Goal: Task Accomplishment & Management: Manage account settings

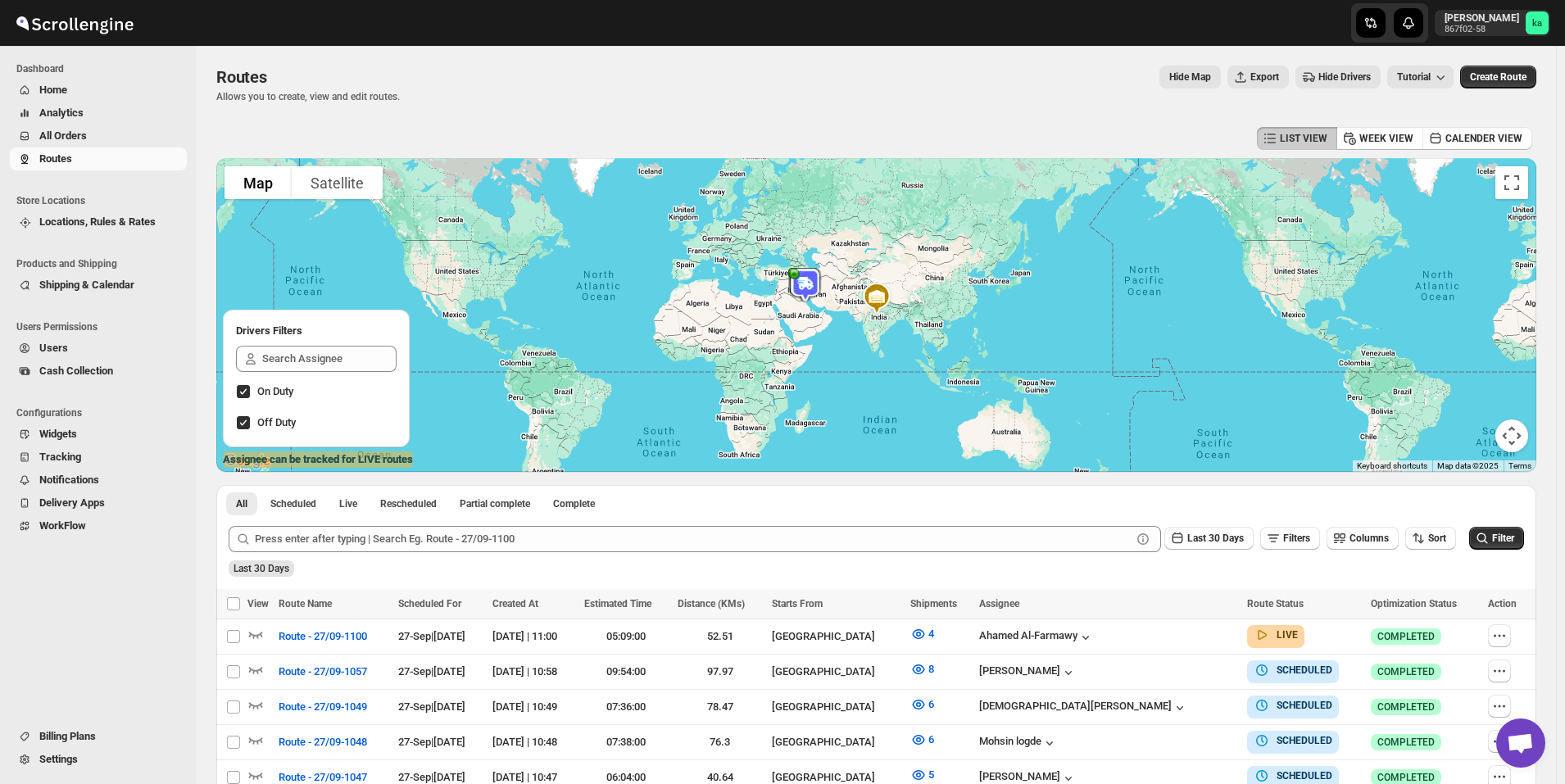
click at [110, 136] on span "All Orders" at bounding box center [112, 137] width 144 height 17
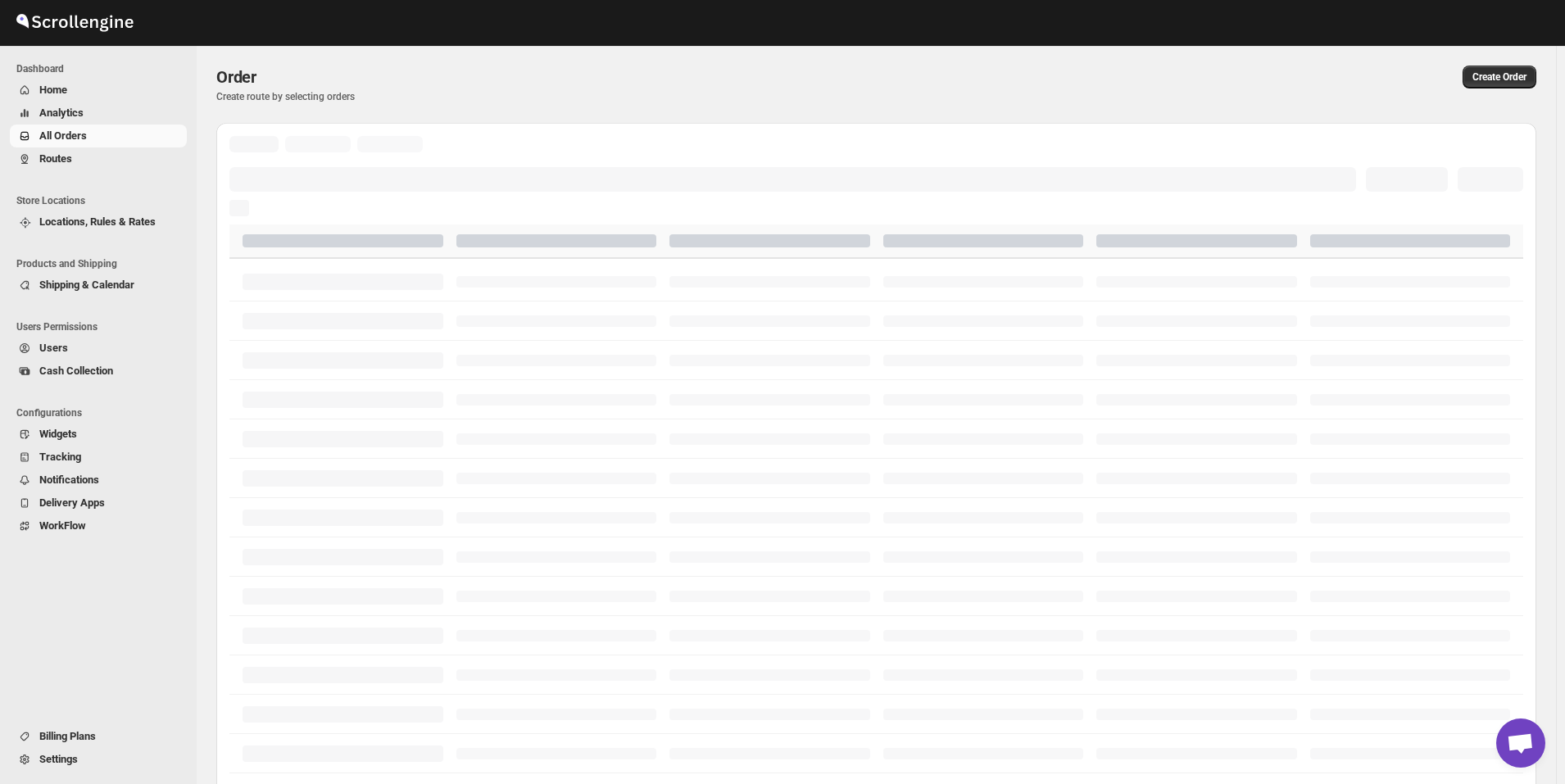
click at [103, 161] on span "Routes" at bounding box center [112, 159] width 144 height 17
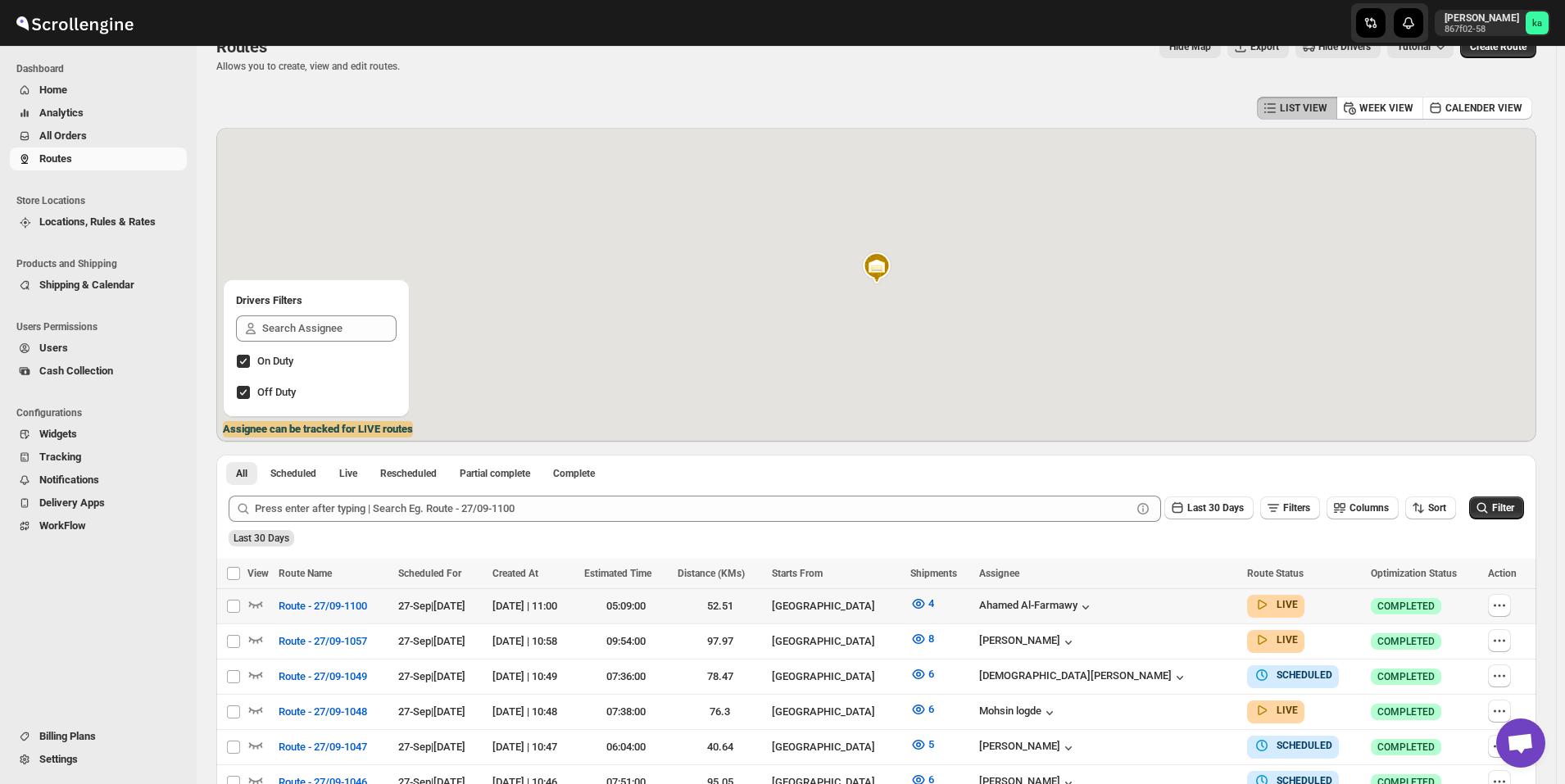
scroll to position [358, 0]
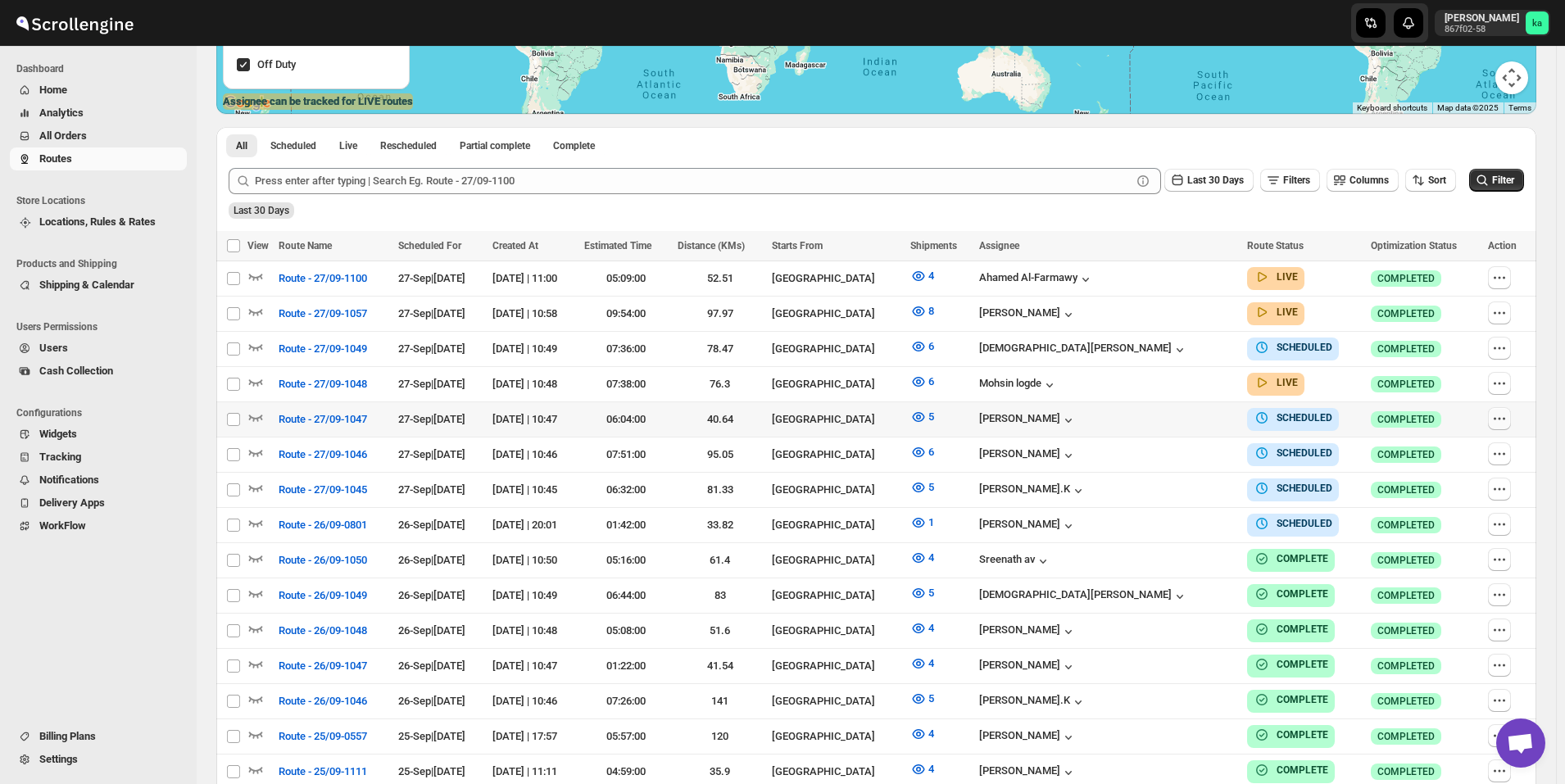
click at [1508, 419] on icon "button" at bounding box center [1499, 419] width 17 height 17
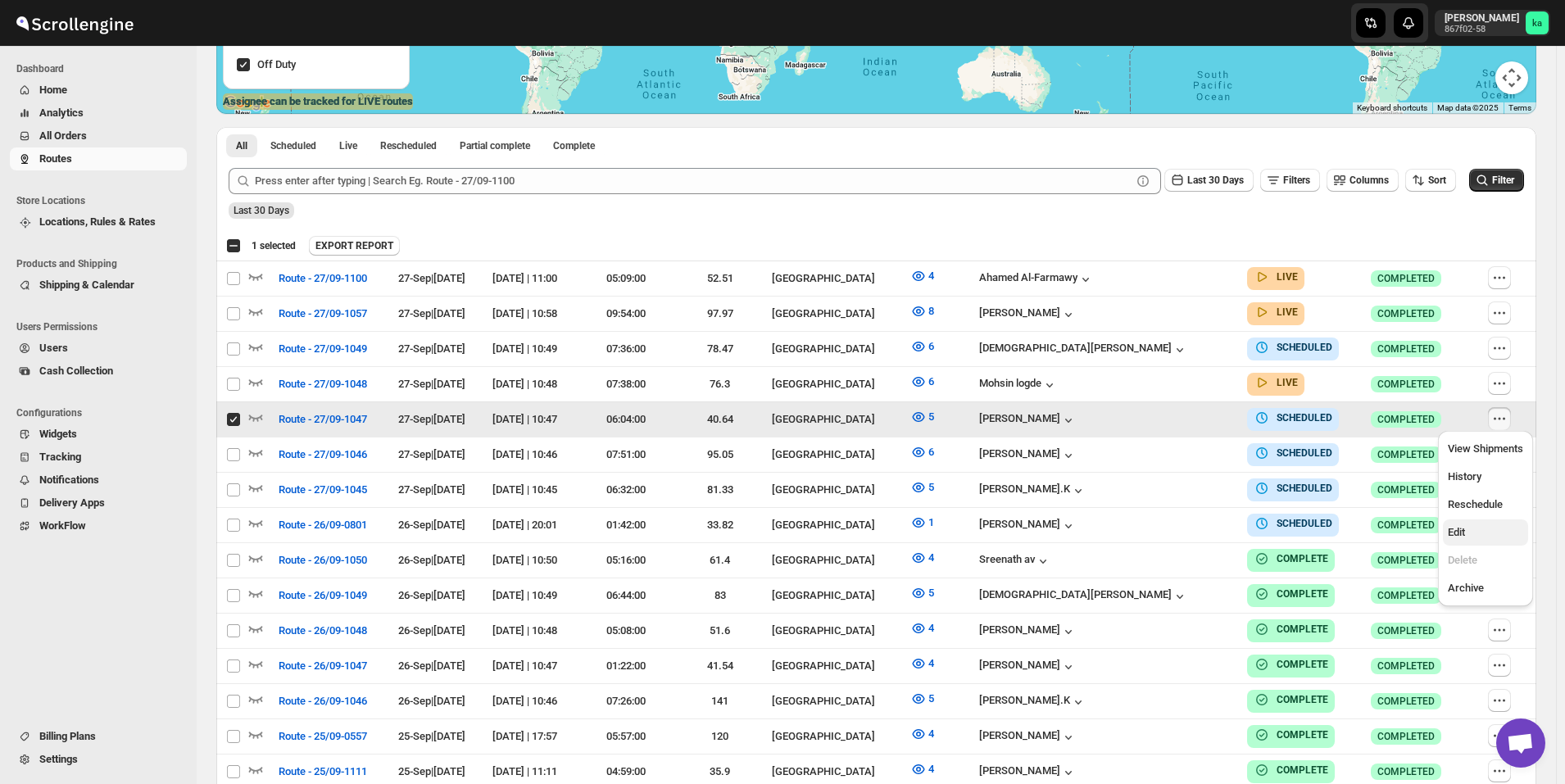
click at [1475, 530] on span "Edit" at bounding box center [1486, 532] width 76 height 17
checkbox input "false"
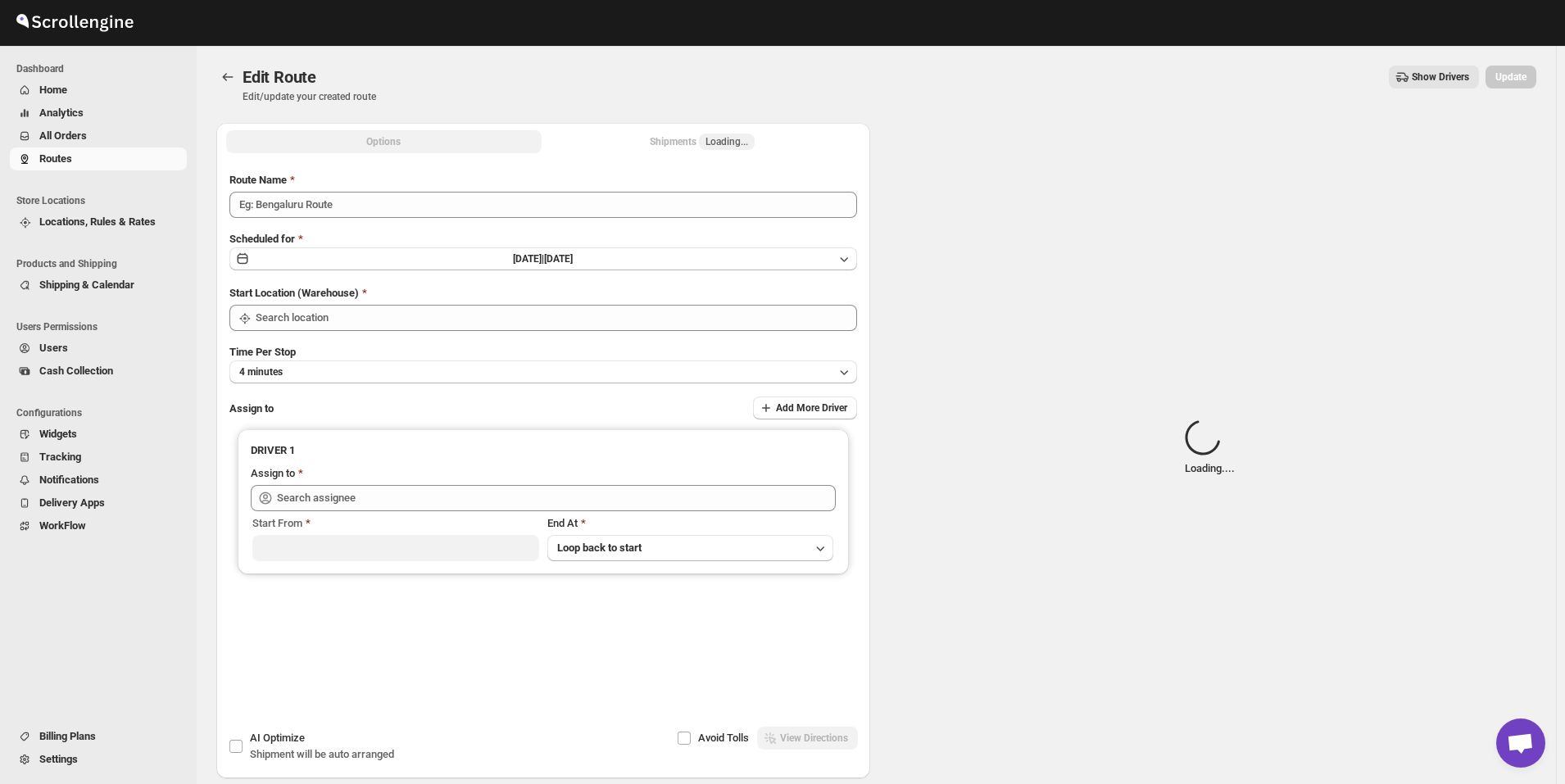
type input "Route - 27/09-1047"
type input "[GEOGRAPHIC_DATA]"
type input "[PERSON_NAME] ([EMAIL_ADDRESS][DOMAIN_NAME])"
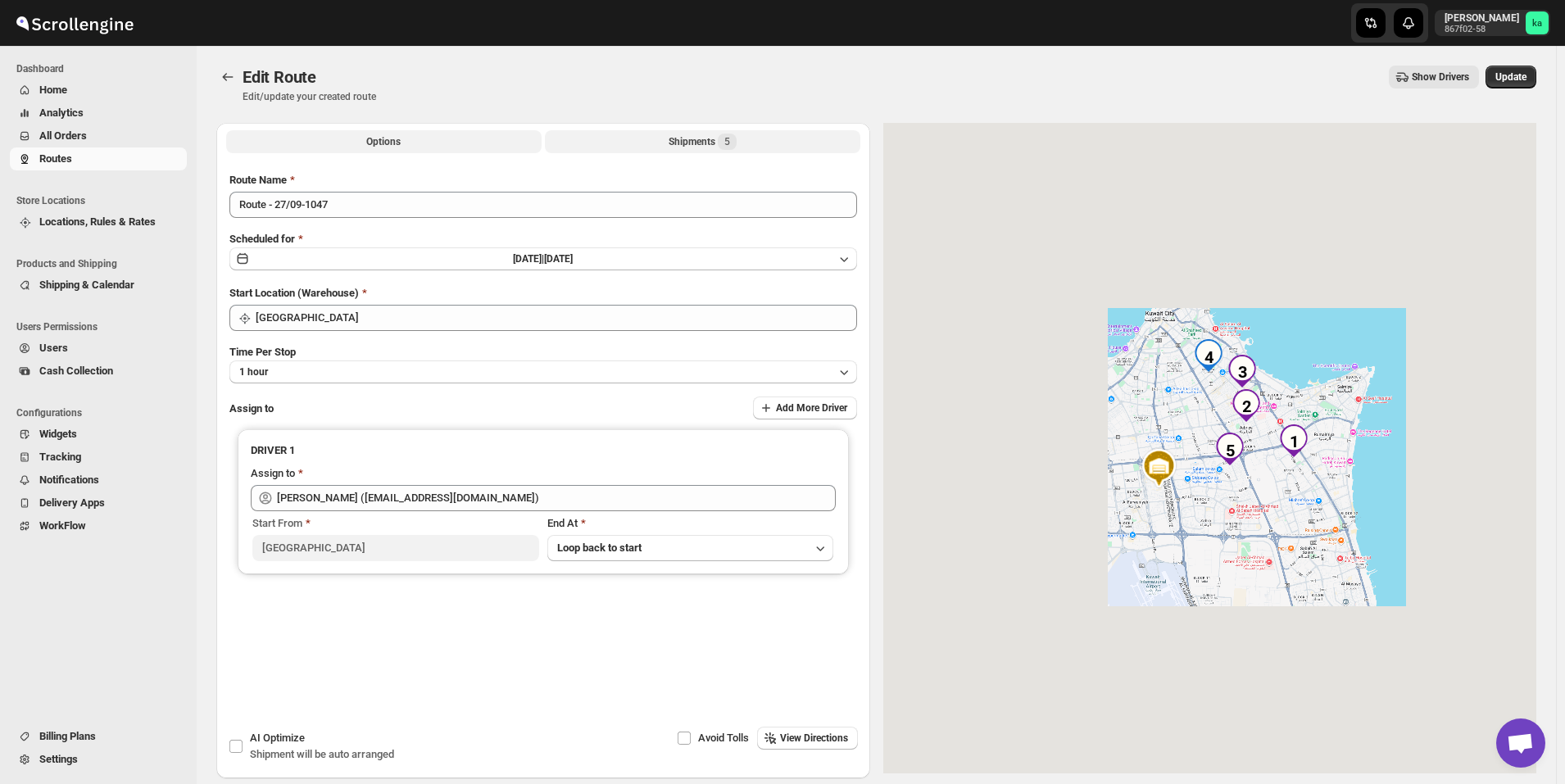
click at [681, 145] on div "Shipments 5" at bounding box center [703, 142] width 68 height 17
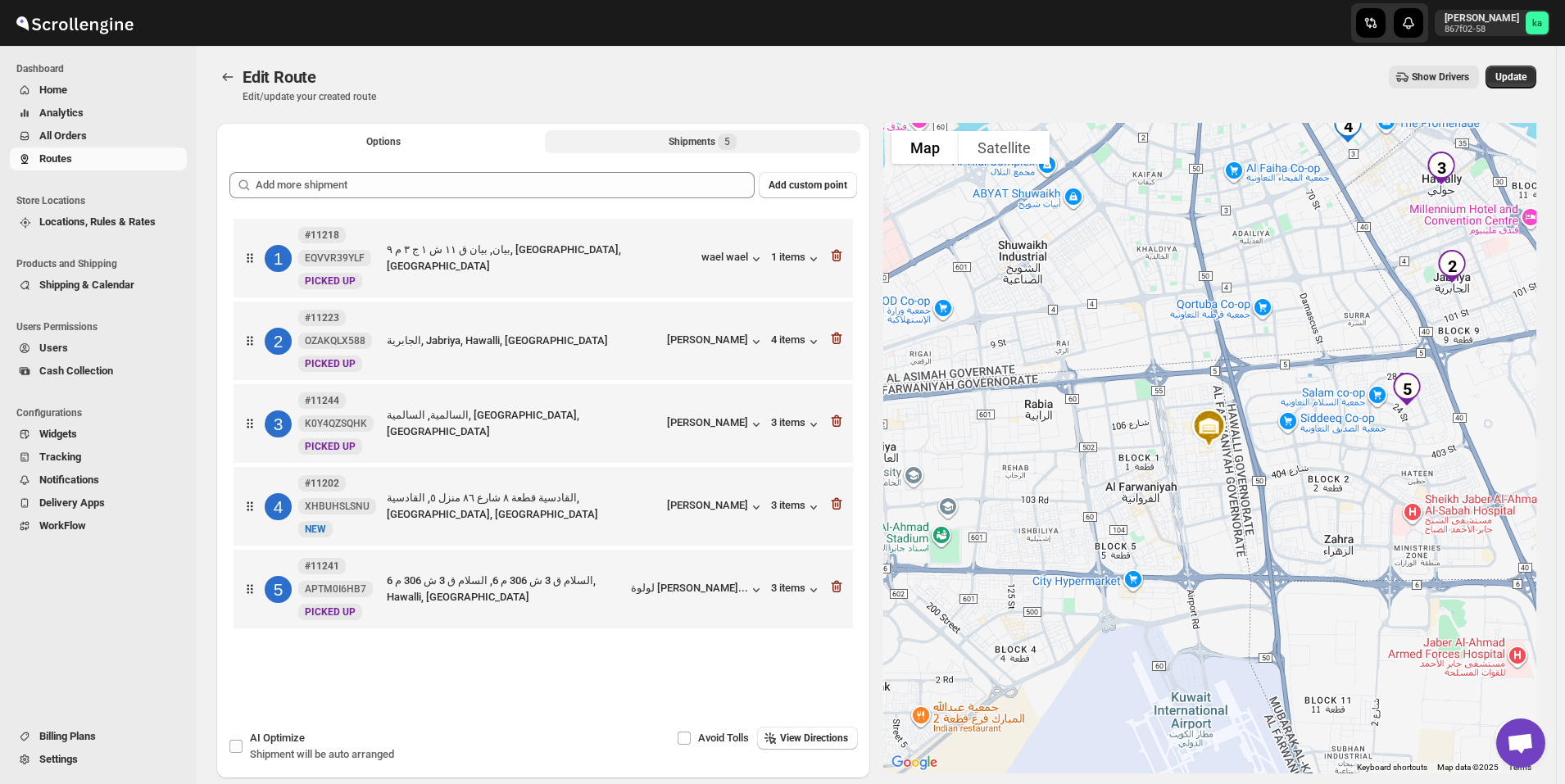
scroll to position [77, 0]
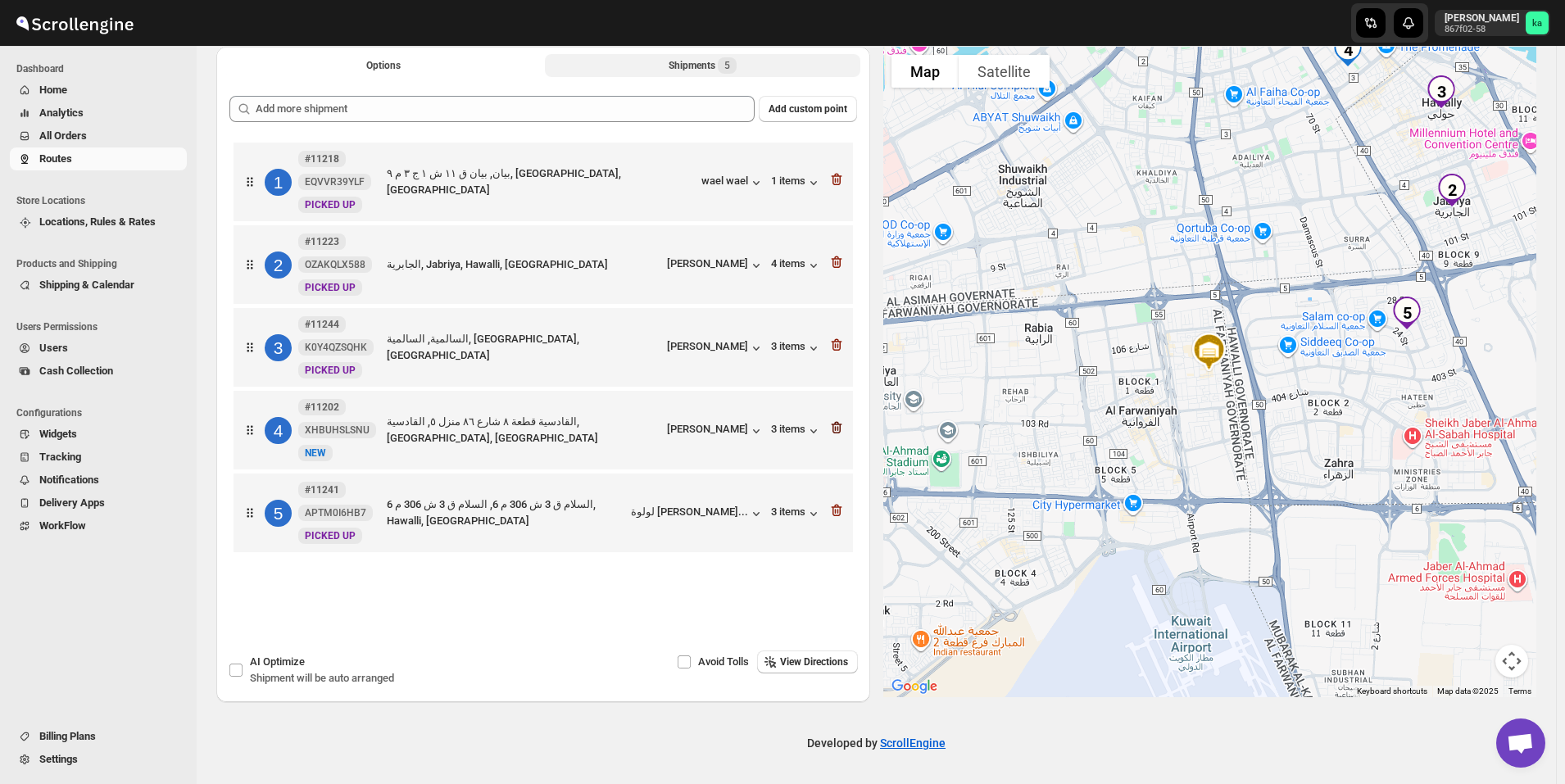
click at [836, 431] on icon "button" at bounding box center [835, 428] width 2 height 5
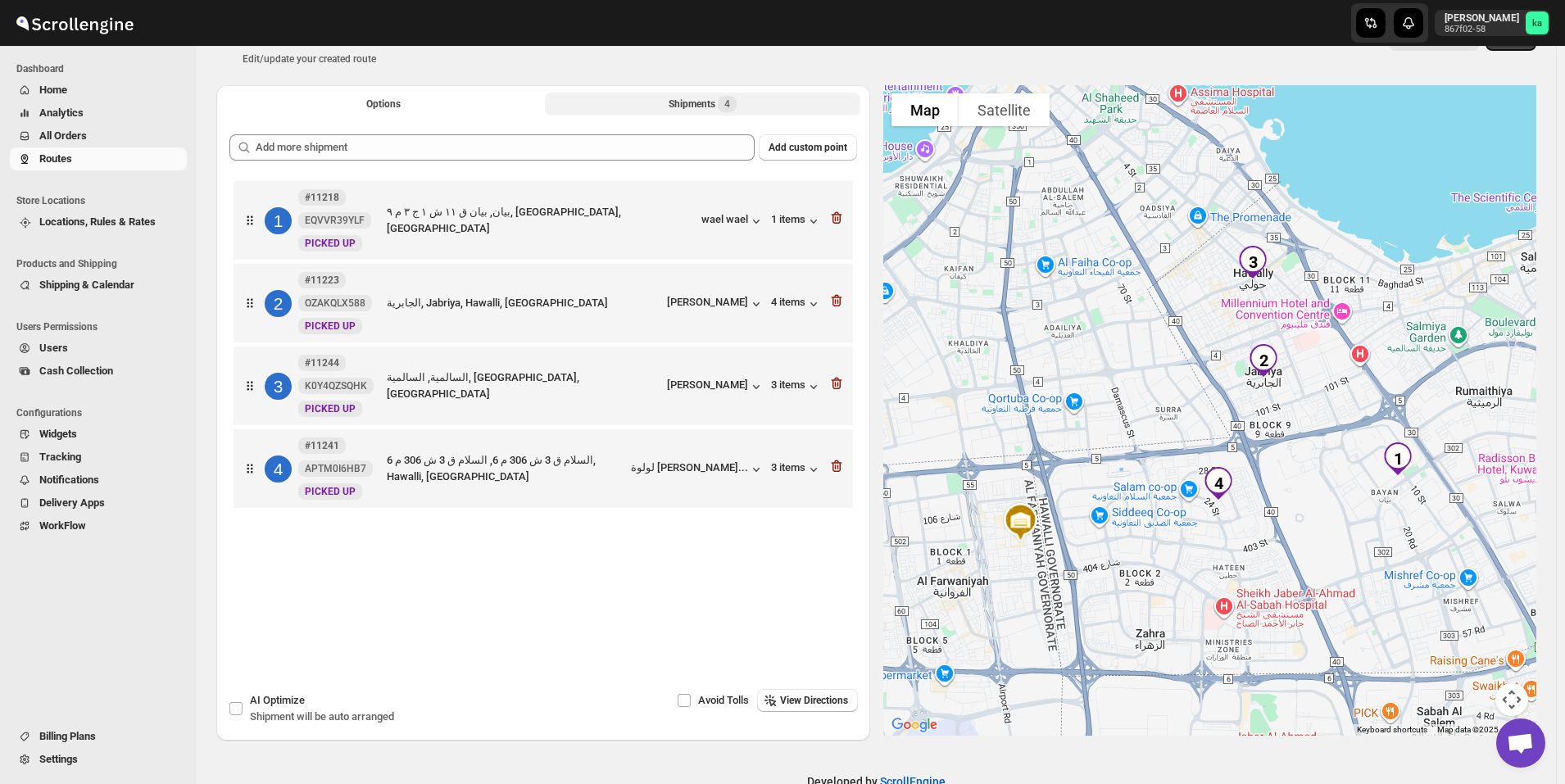
scroll to position [0, 0]
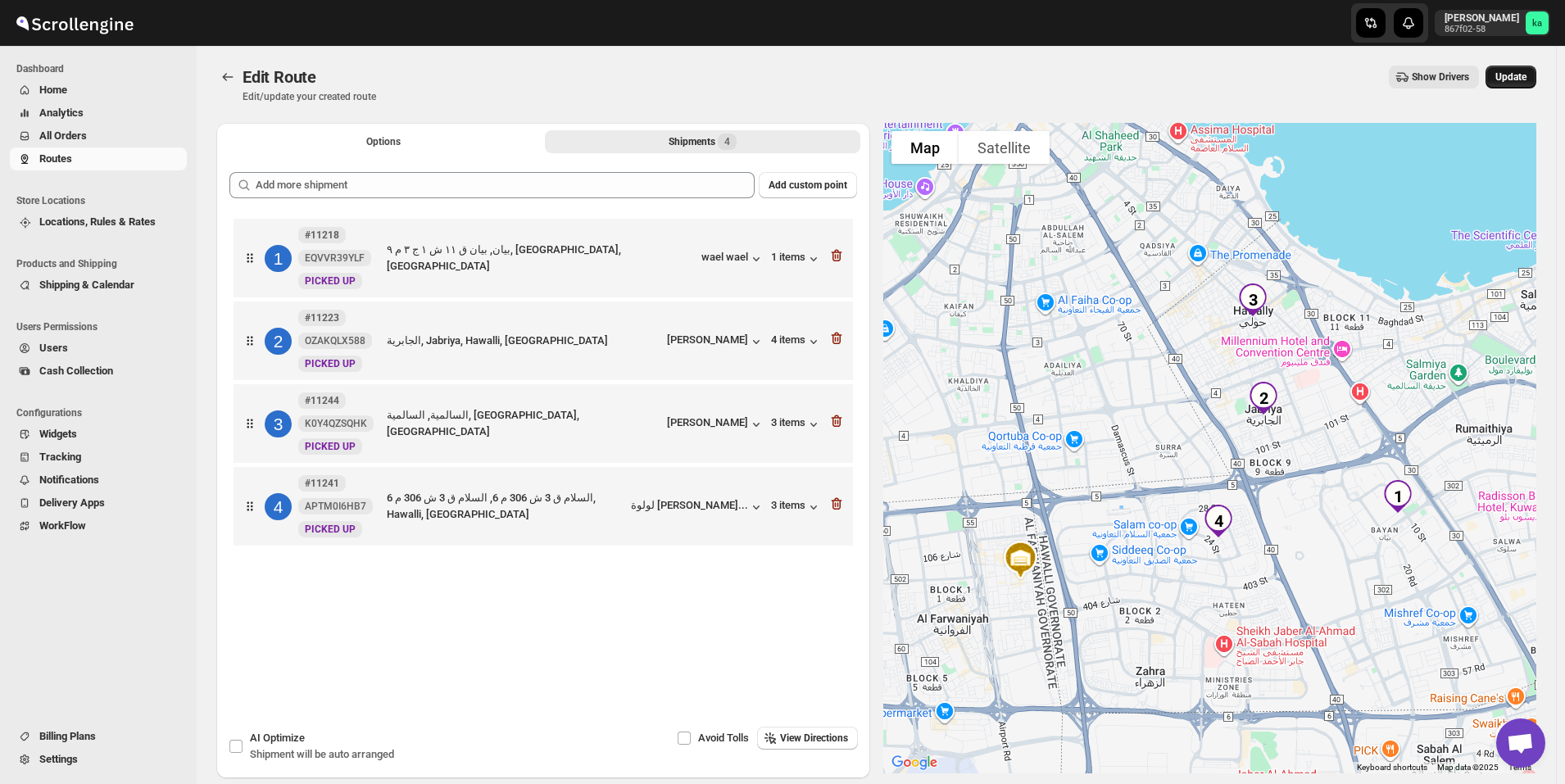
click at [1530, 68] on button "Update" at bounding box center [1511, 77] width 51 height 23
